Goal: Task Accomplishment & Management: Use online tool/utility

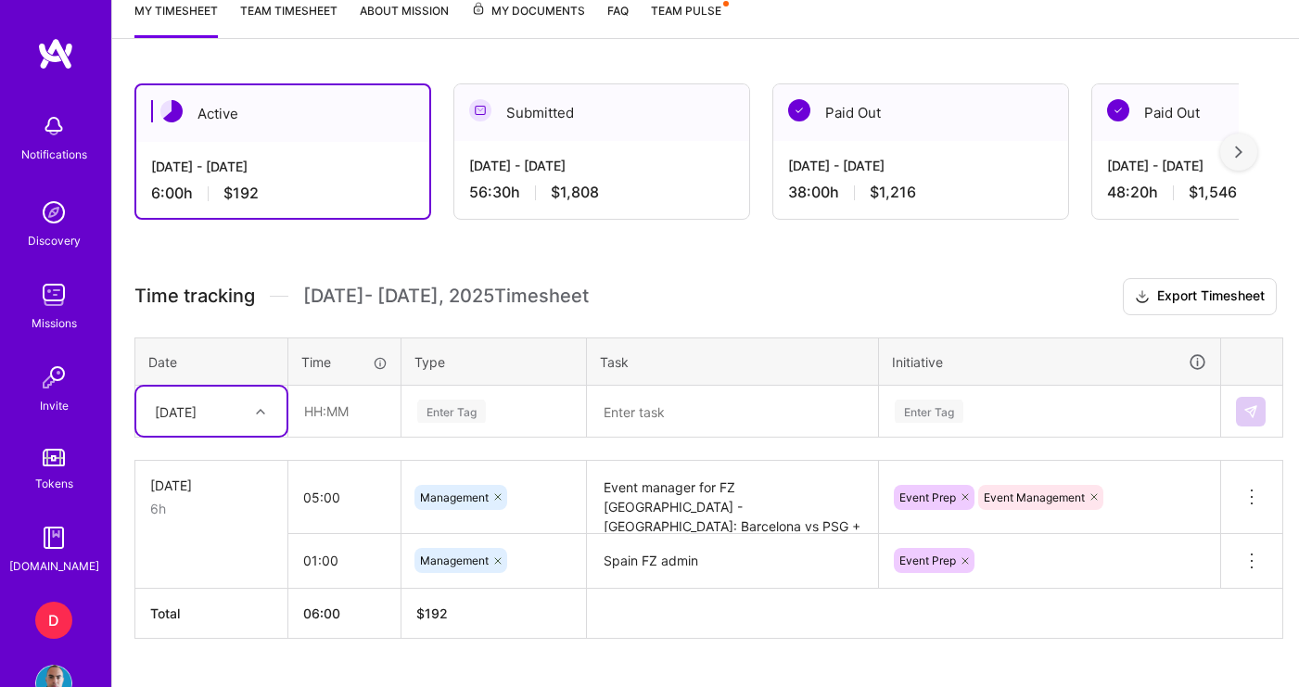
scroll to position [482, 0]
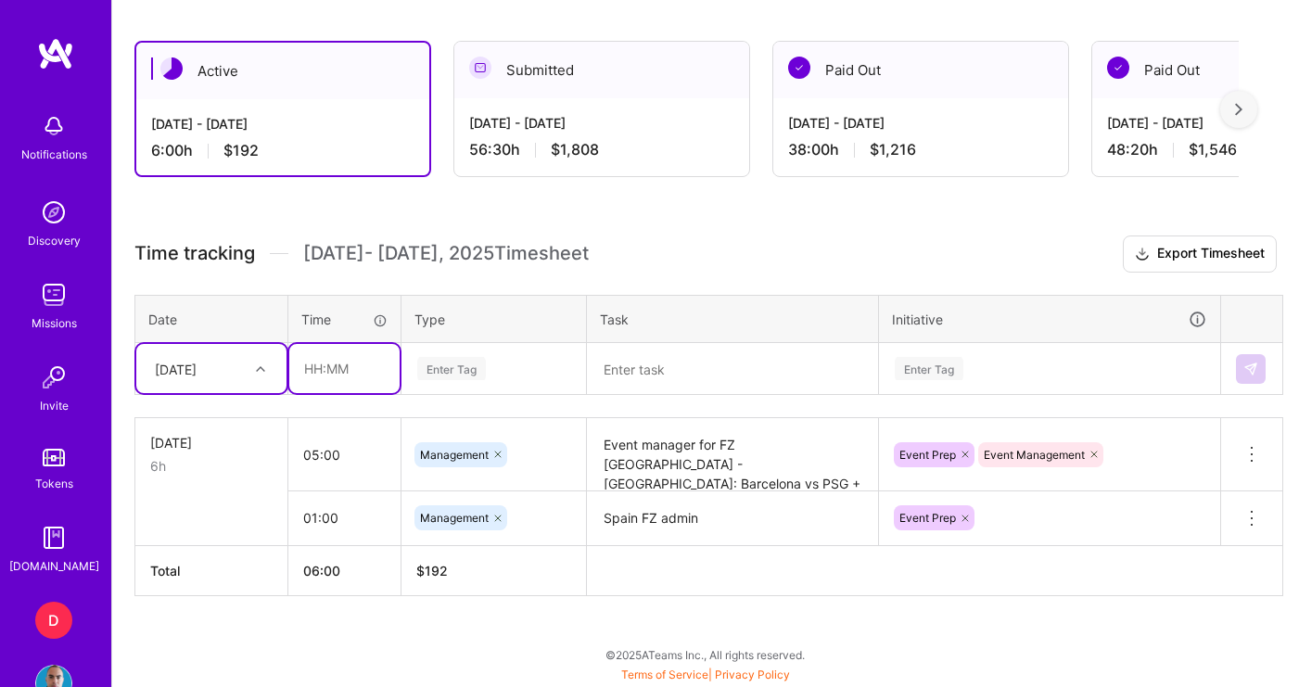
click at [330, 365] on input "text" at bounding box center [344, 368] width 110 height 49
click at [322, 375] on input "01:00" at bounding box center [344, 368] width 110 height 49
type input "01:40"
click at [486, 367] on div "Enter Tag" at bounding box center [451, 368] width 69 height 29
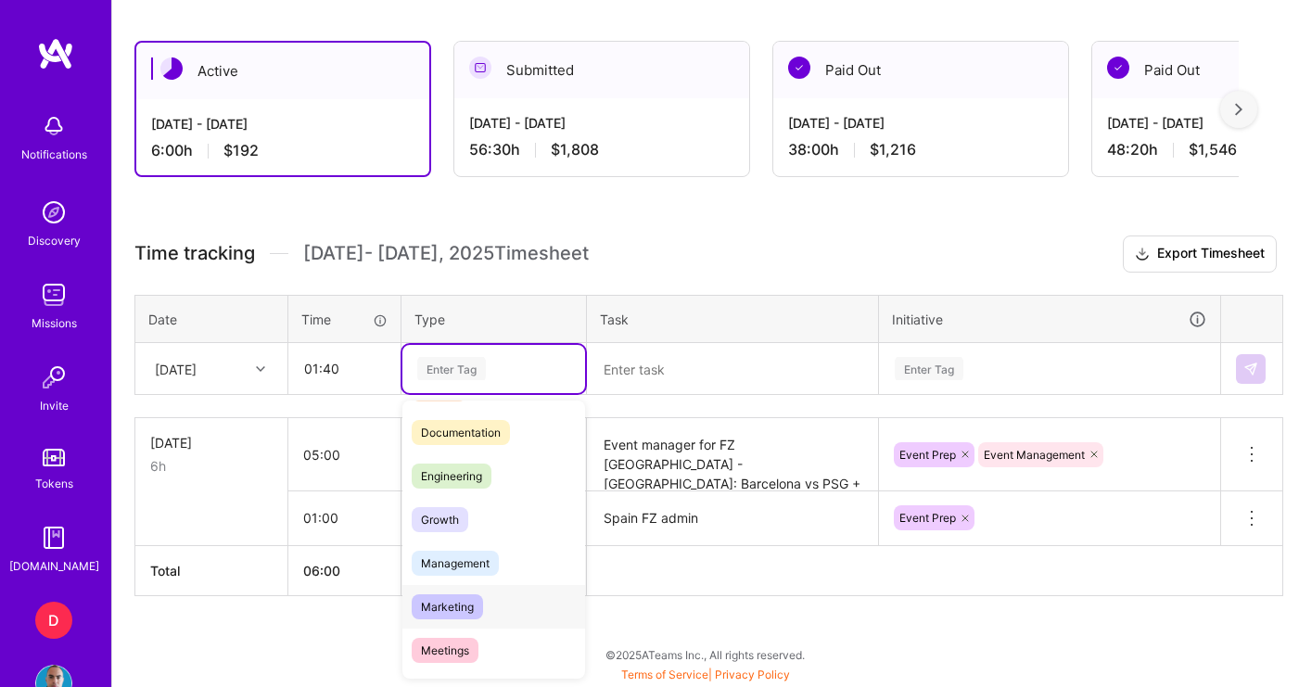
scroll to position [105, 0]
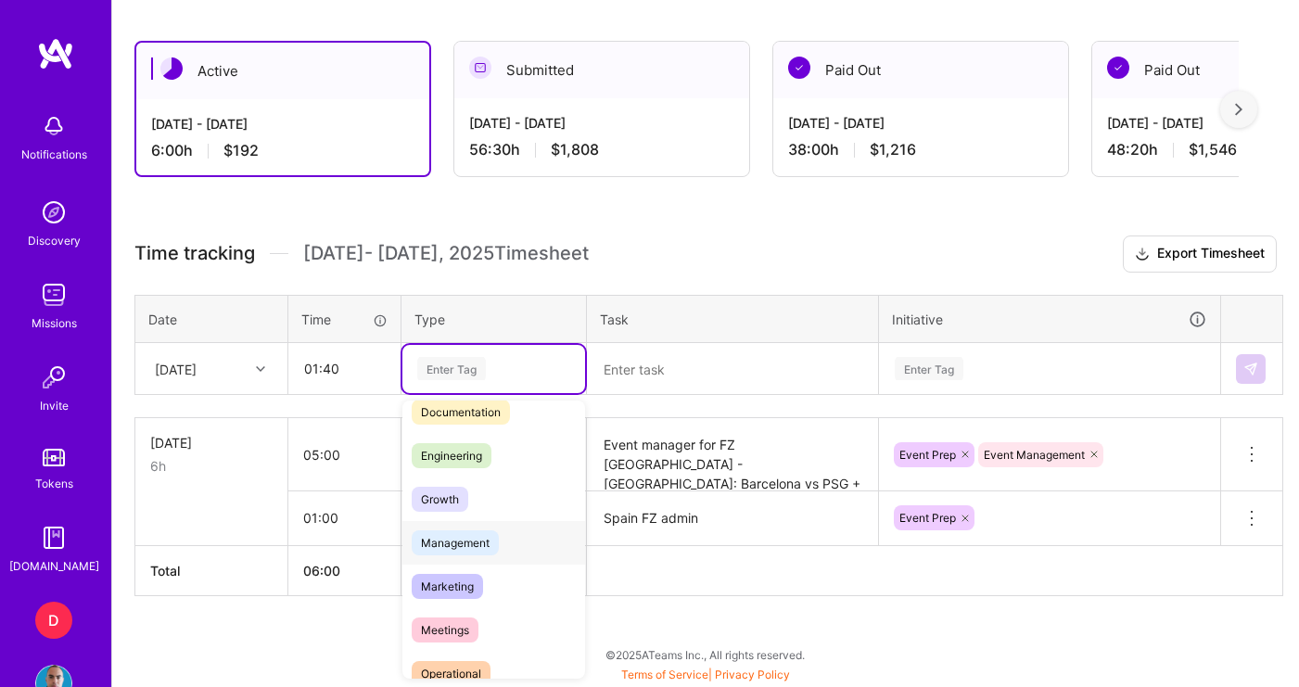
click at [489, 547] on span "Management" at bounding box center [455, 542] width 87 height 25
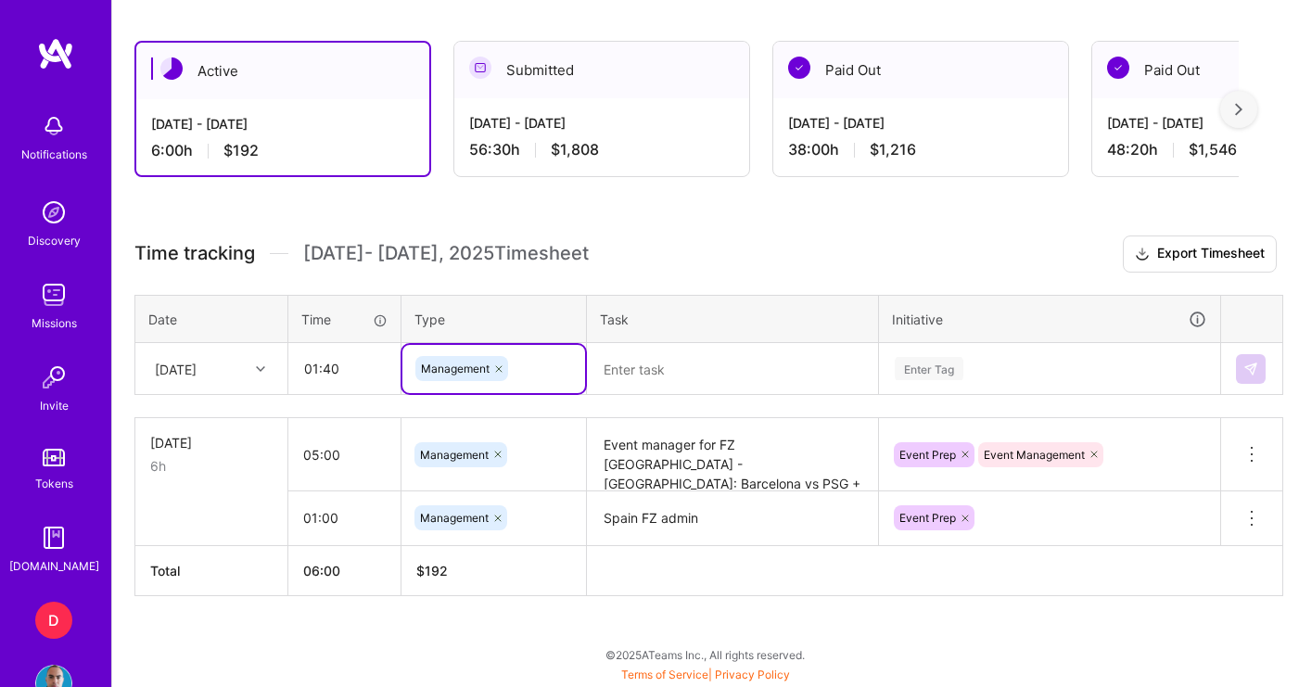
click at [637, 371] on textarea at bounding box center [732, 369] width 287 height 49
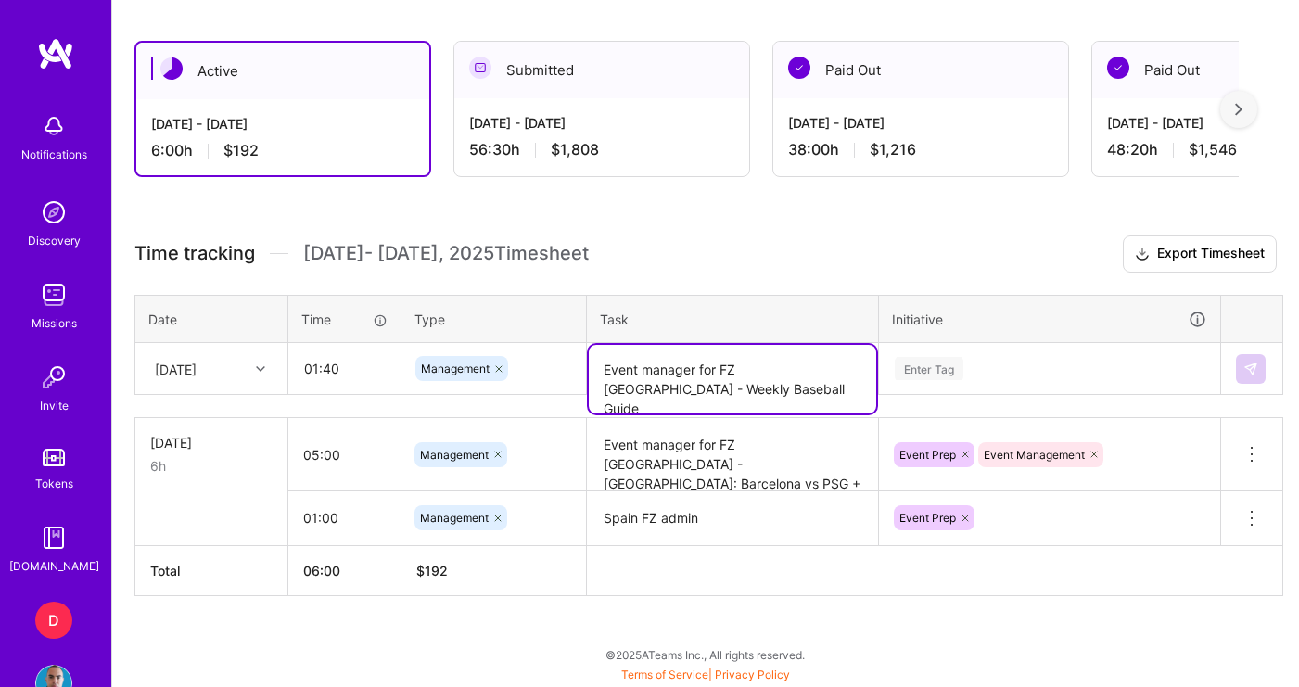
type textarea "Event manager for FZ [GEOGRAPHIC_DATA] - Weekly Baseball Guide"
click at [968, 373] on div "Enter Tag" at bounding box center [1049, 369] width 339 height 48
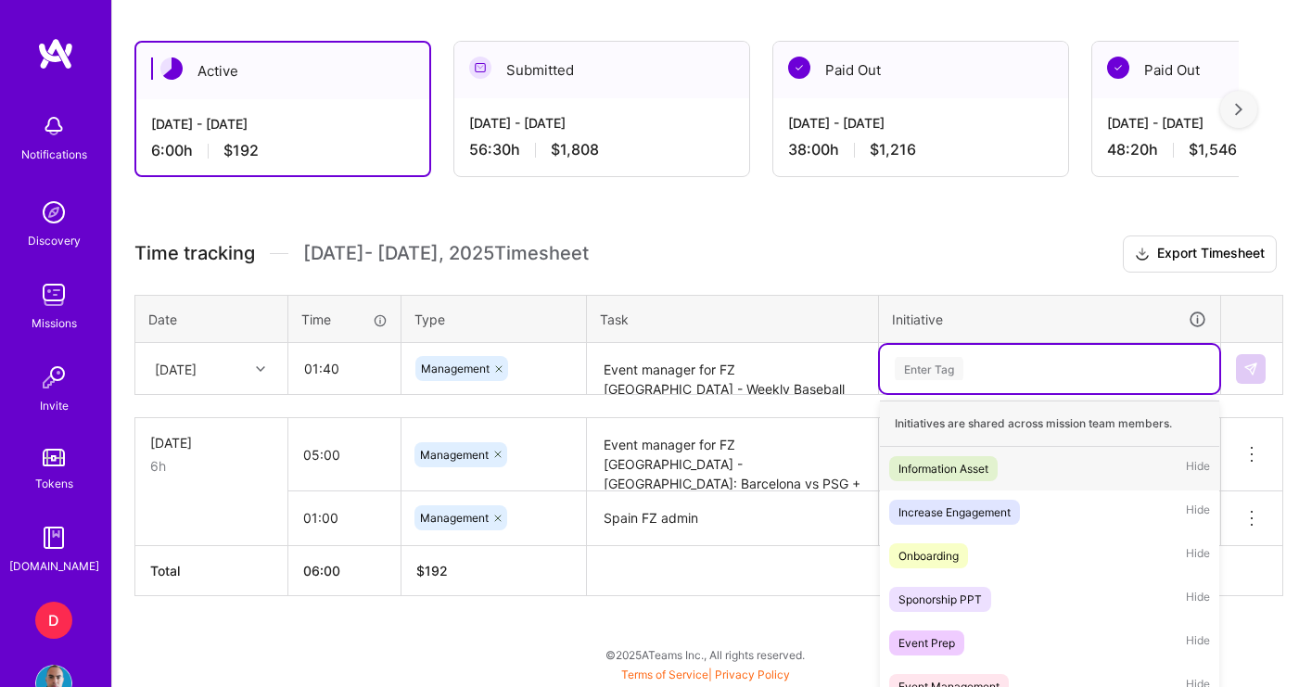
scroll to position [576, 0]
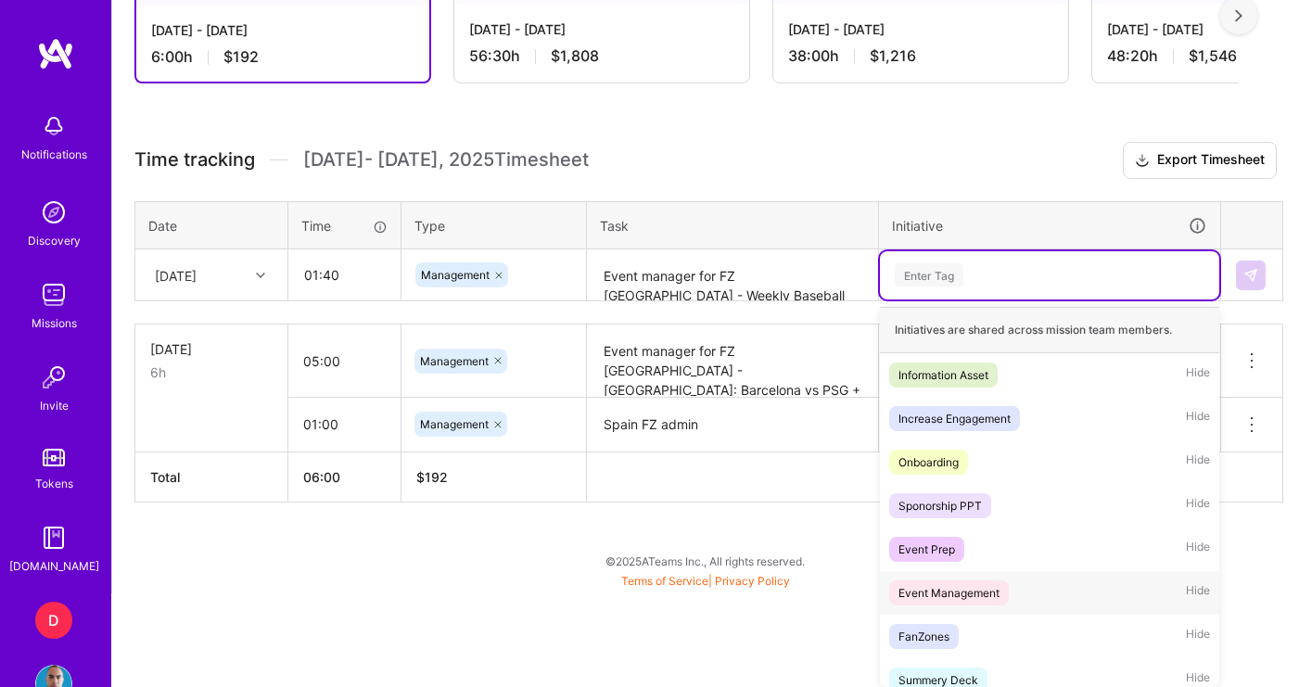
click at [986, 593] on div "Event Management" at bounding box center [948, 592] width 101 height 19
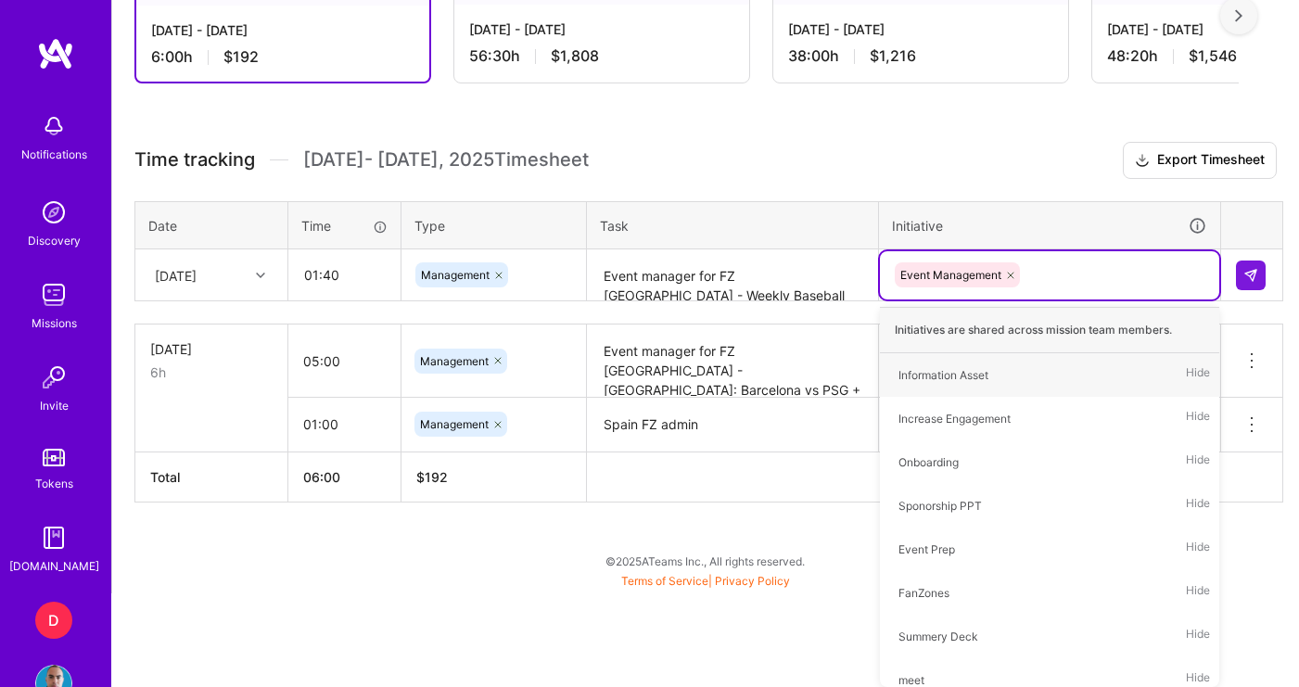
click at [1037, 177] on div "Active [DATE] - [DATE] 6:00 h $192 Submitted [DATE] - [DATE] 56:30 h $1,808 Pai…" at bounding box center [705, 259] width 1187 height 668
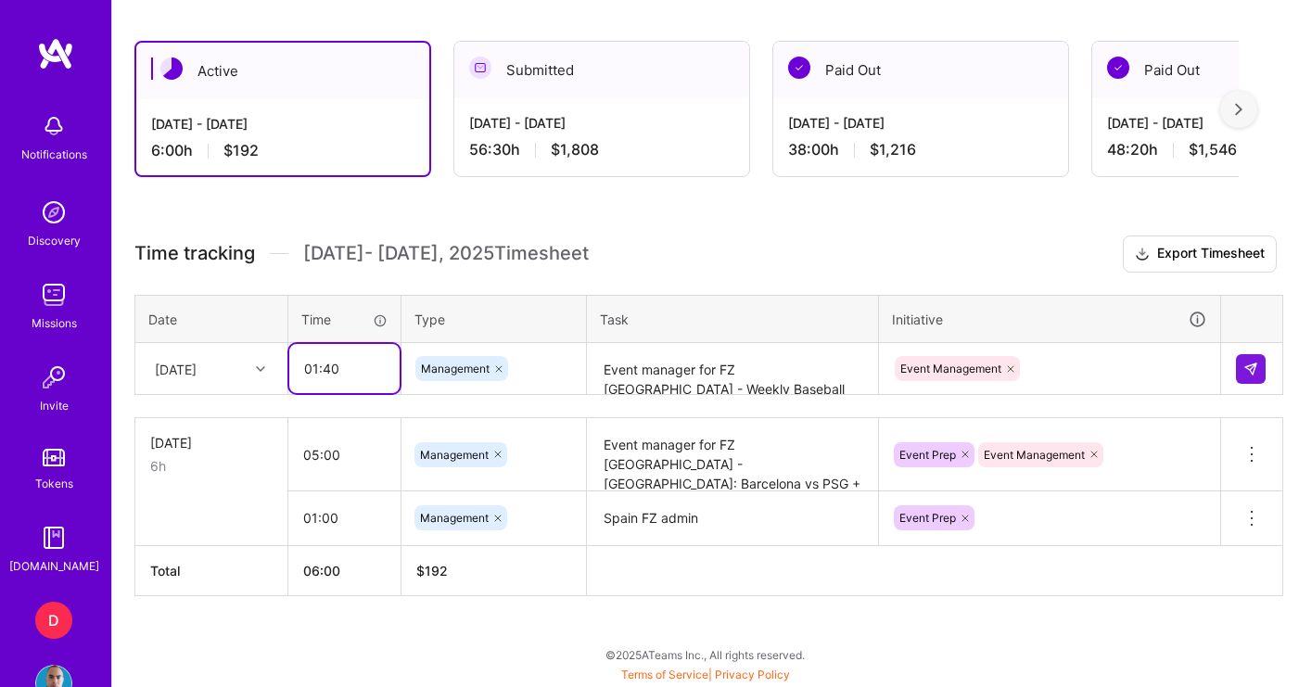
click at [330, 371] on input "01:40" at bounding box center [344, 368] width 110 height 49
type input "01:45"
click at [1251, 371] on img at bounding box center [1250, 369] width 15 height 15
